Goal: Transaction & Acquisition: Purchase product/service

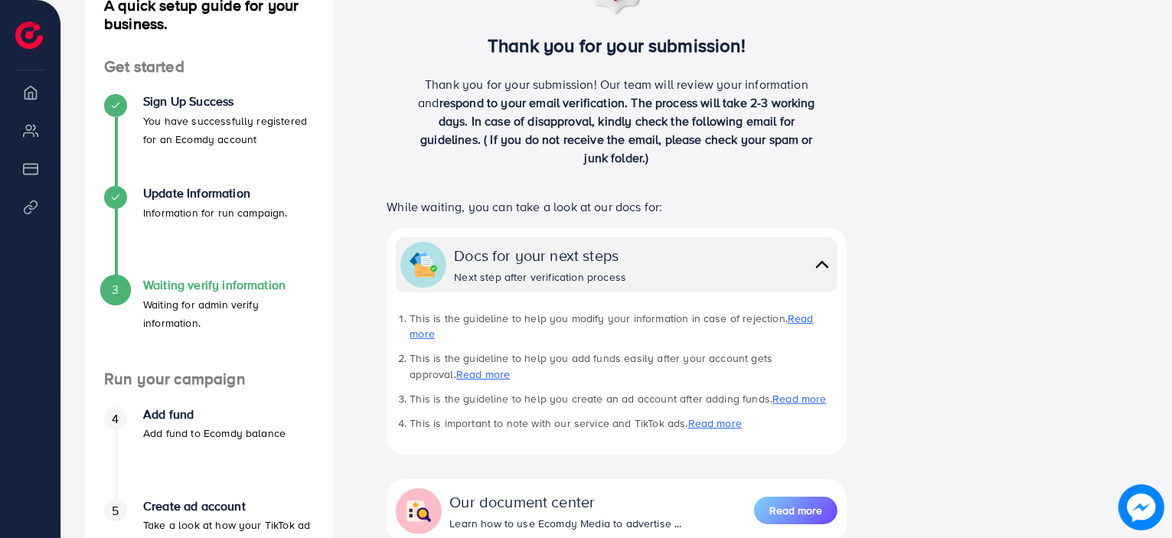
scroll to position [210, 0]
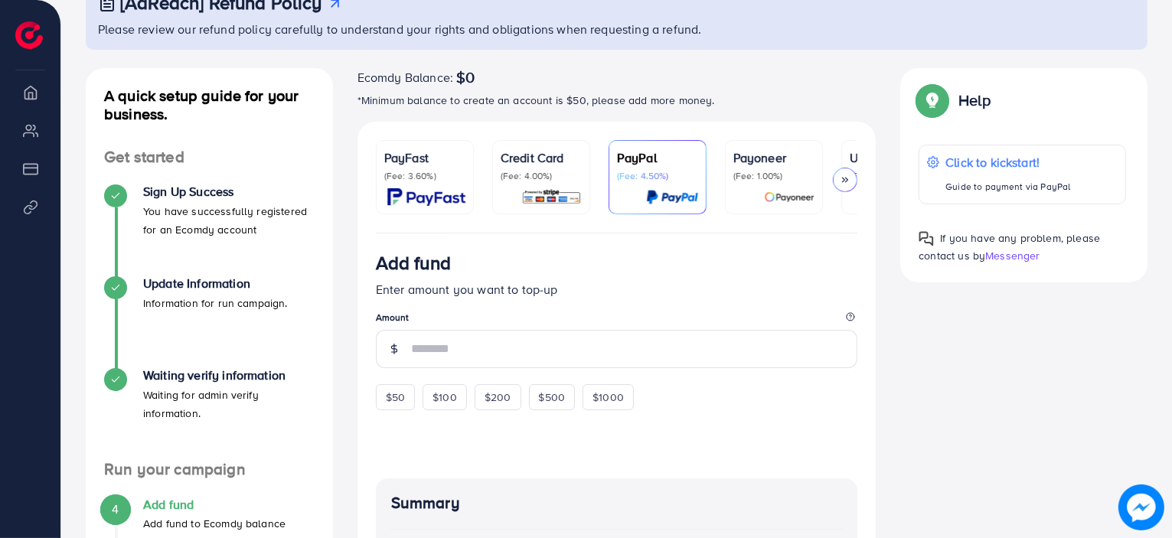
scroll to position [113, 0]
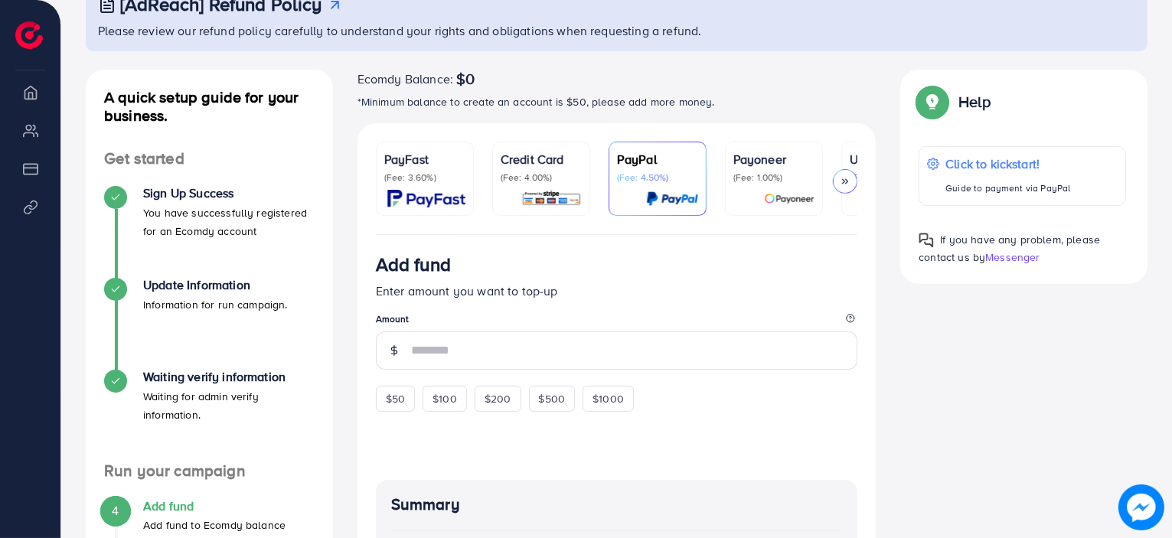
click at [850, 180] on icon at bounding box center [845, 181] width 11 height 11
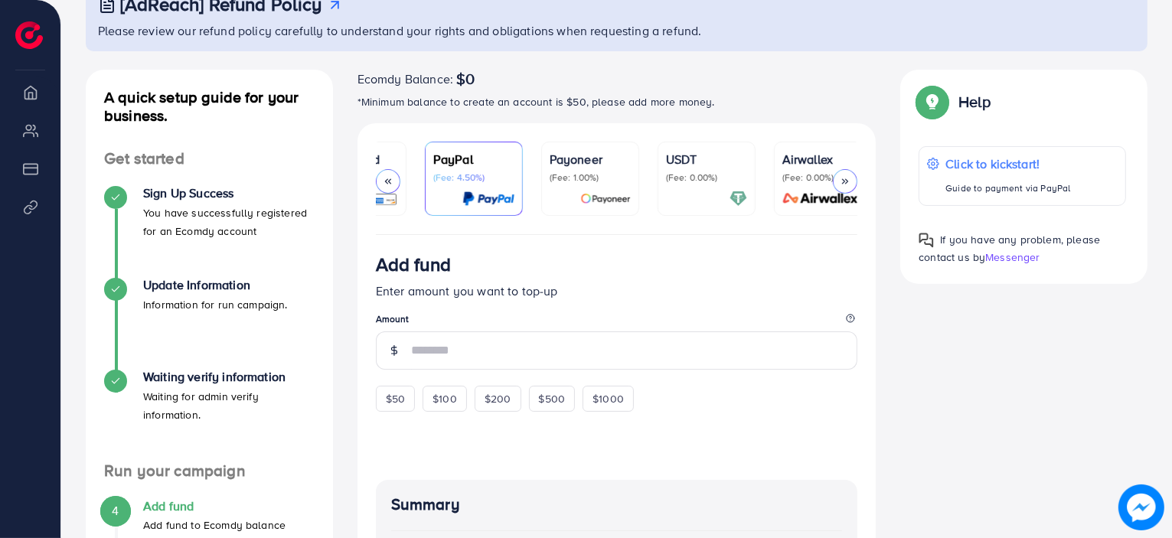
scroll to position [0, 198]
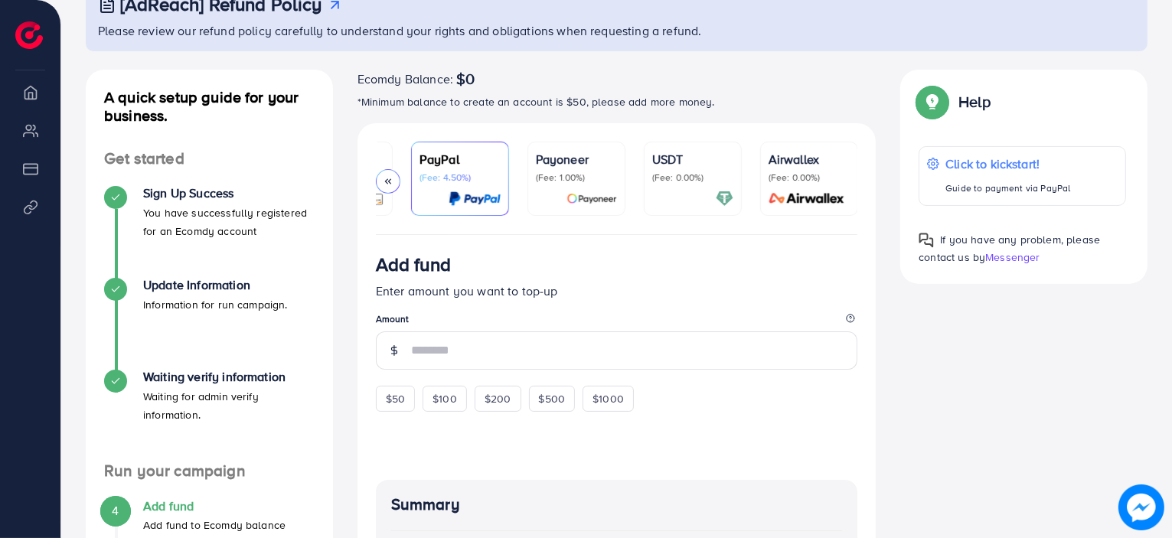
click at [390, 174] on div at bounding box center [388, 181] width 25 height 25
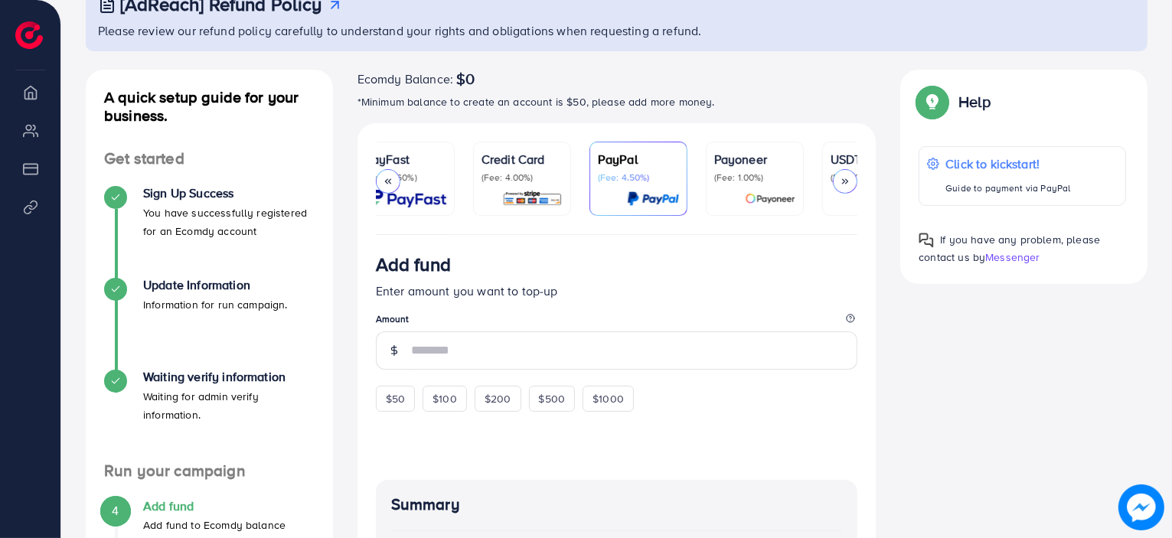
scroll to position [0, 0]
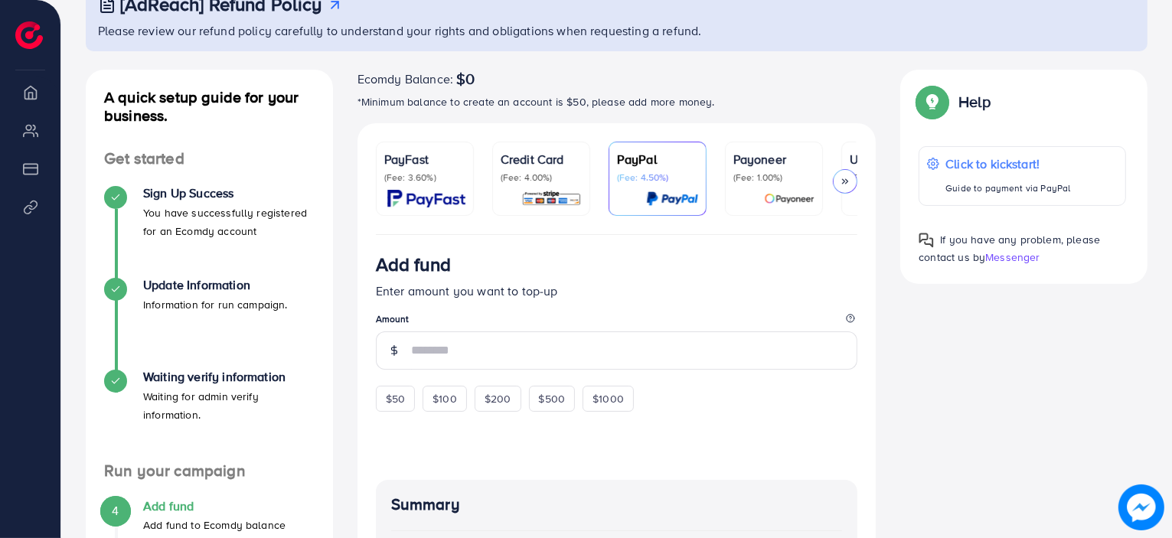
click at [849, 185] on icon at bounding box center [845, 181] width 11 height 11
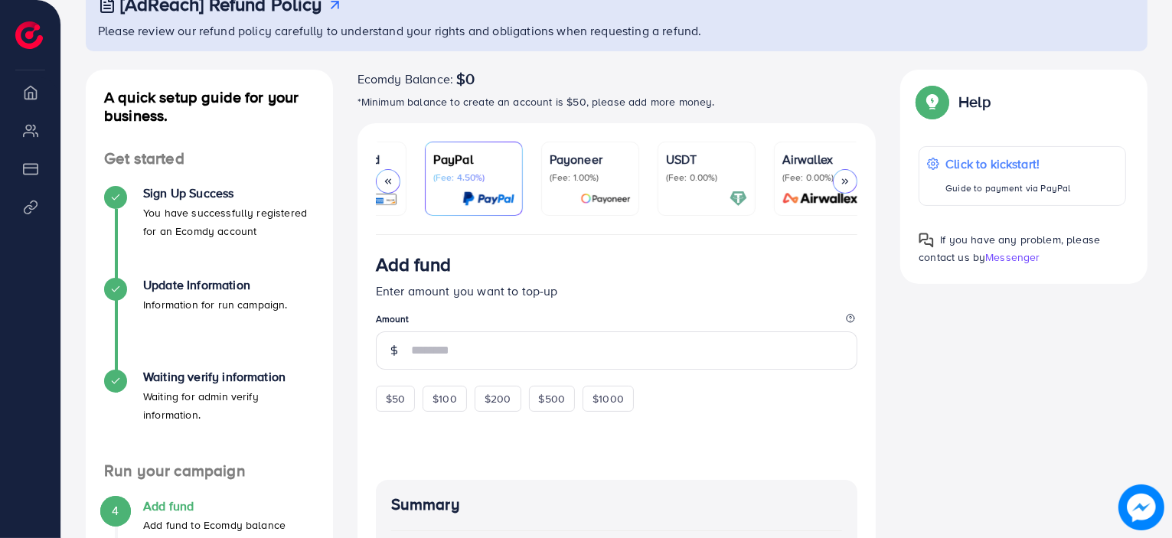
scroll to position [0, 198]
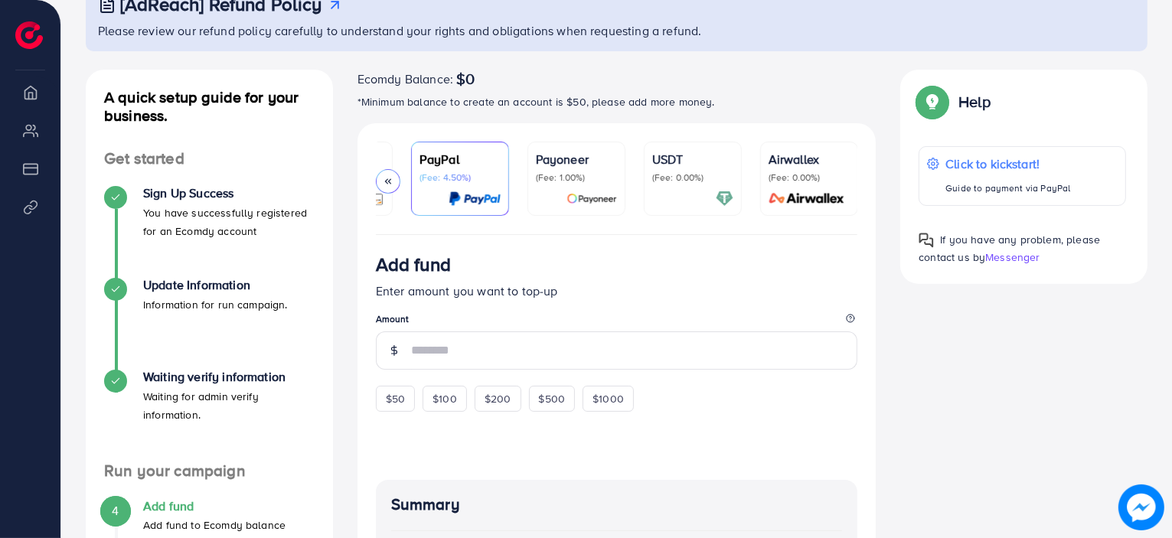
click at [681, 152] on p "USDT" at bounding box center [692, 159] width 81 height 18
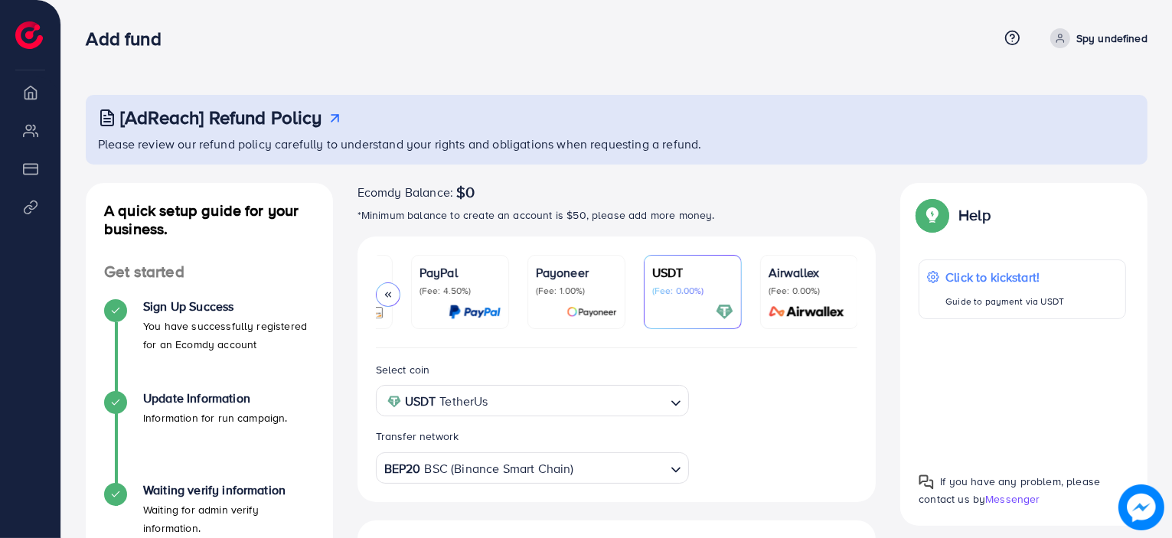
click at [388, 299] on icon at bounding box center [388, 294] width 11 height 11
